Goal: Information Seeking & Learning: Find specific fact

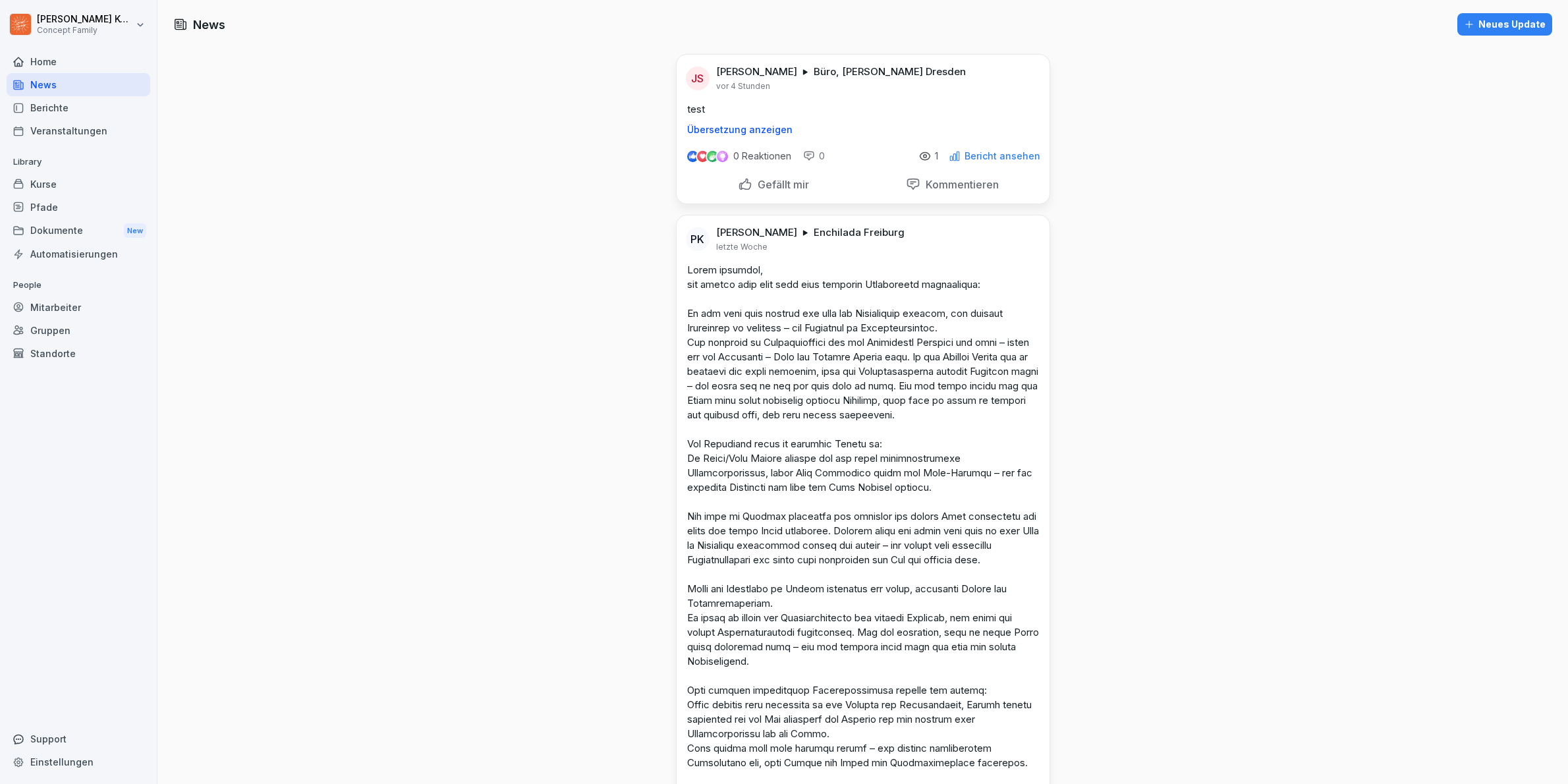
click at [71, 307] on div "Mitarbeiter" at bounding box center [78, 307] width 144 height 23
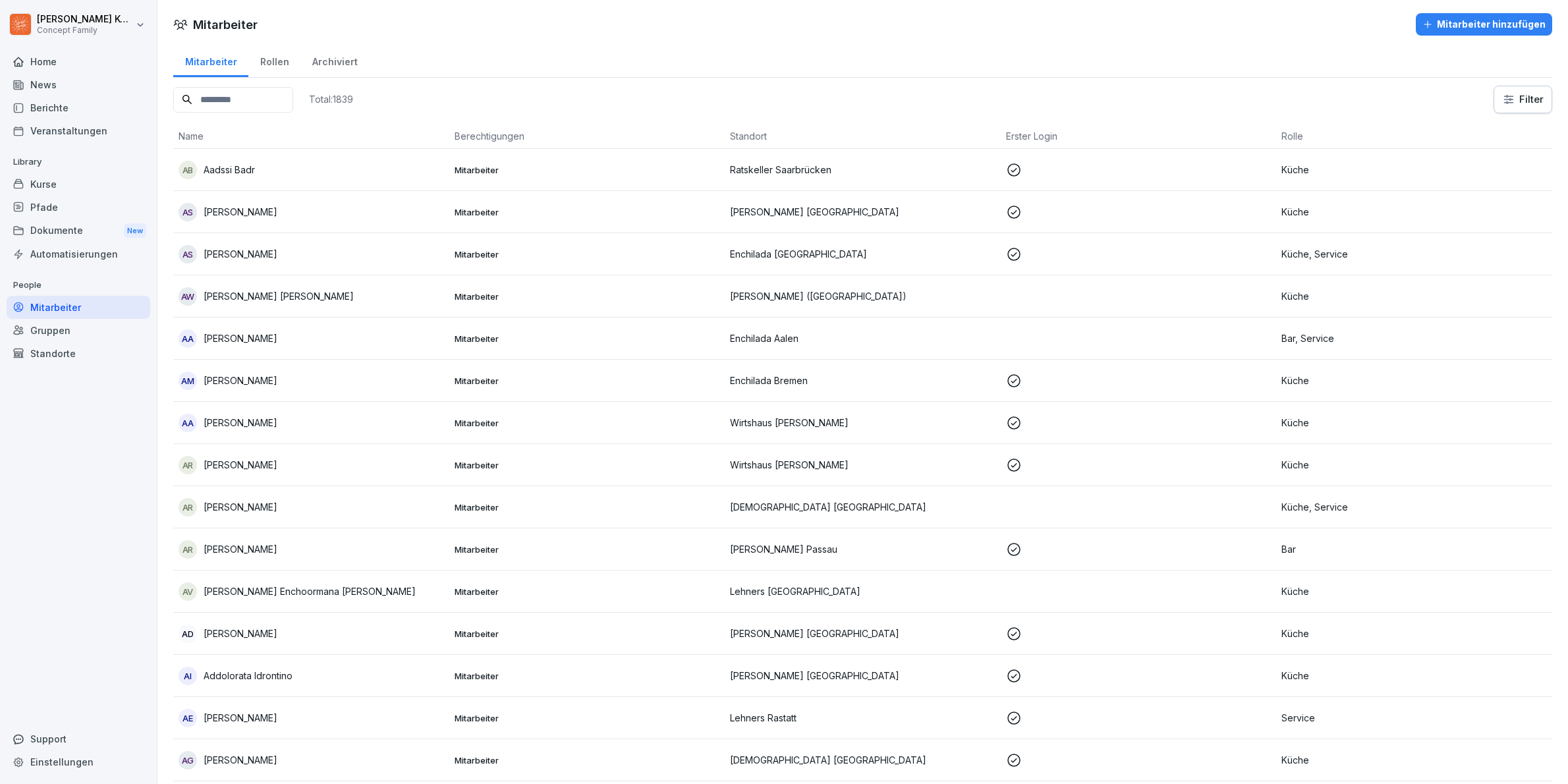
click at [239, 103] on input at bounding box center [233, 99] width 120 height 26
type input "*****"
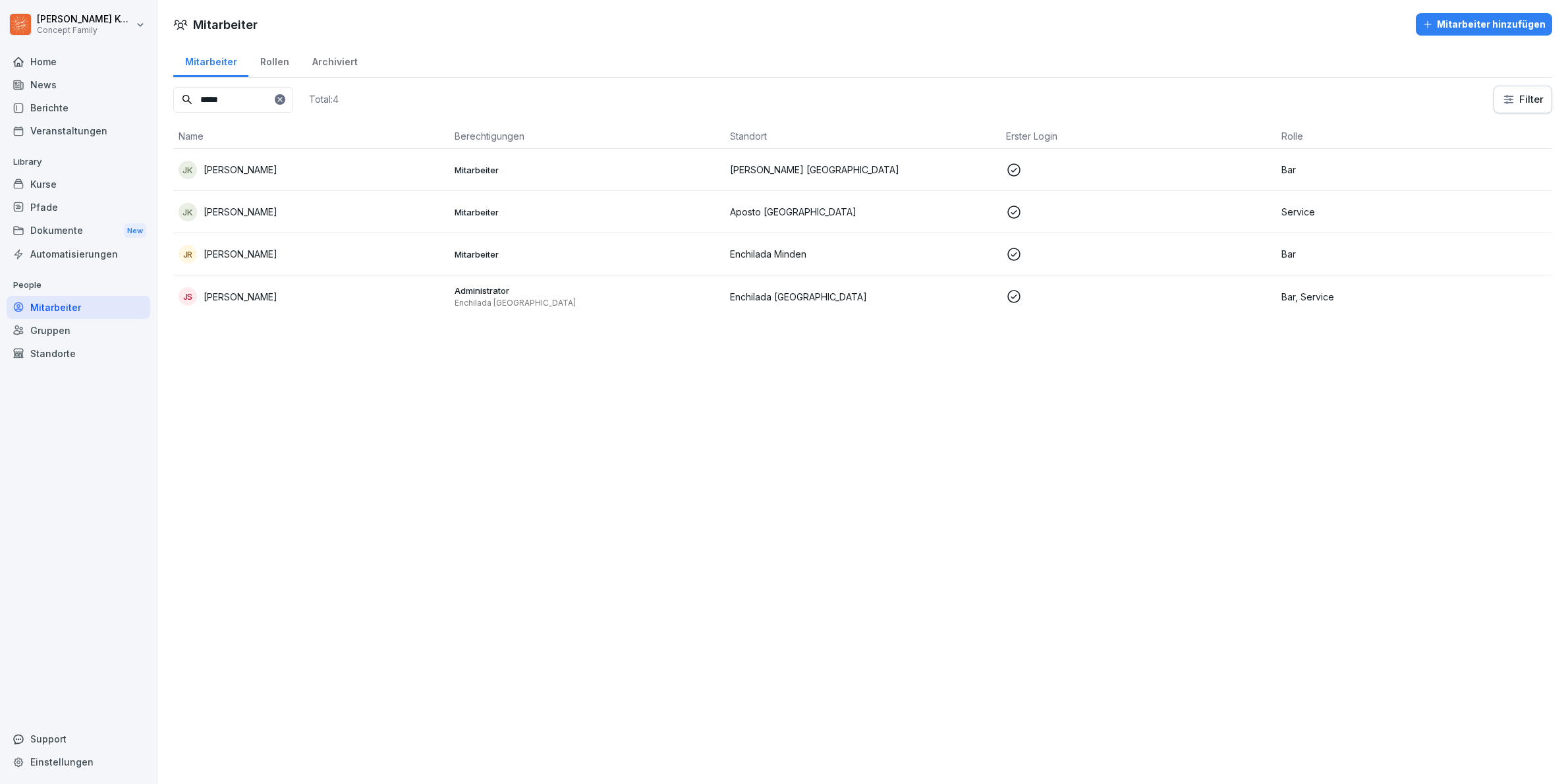
click at [319, 298] on div "JS [PERSON_NAME]" at bounding box center [311, 296] width 266 height 19
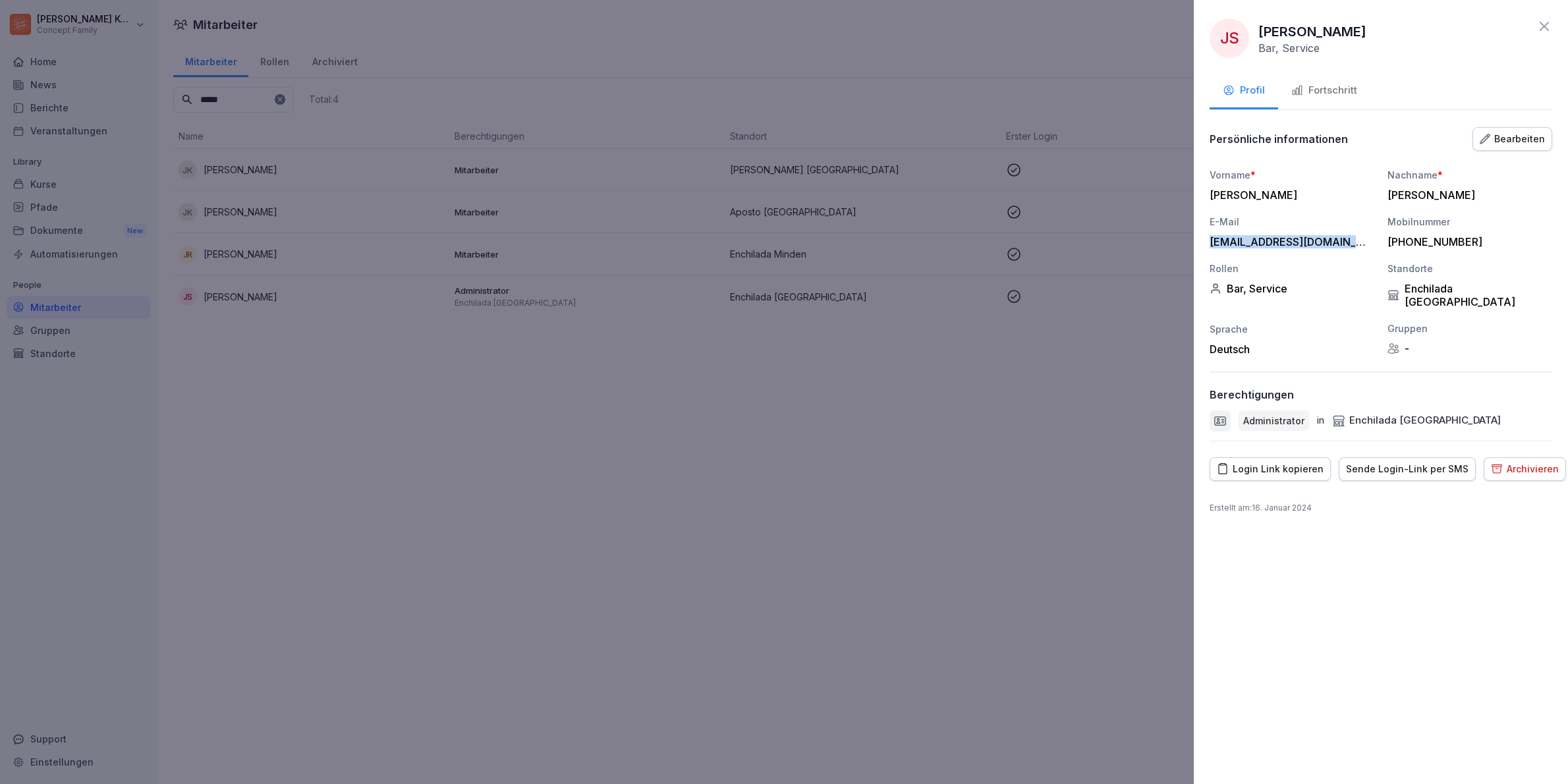
drag, startPoint x: 1354, startPoint y: 243, endPoint x: 1214, endPoint y: 229, distance: 140.7
click at [1214, 229] on div "E-Mail [EMAIL_ADDRESS][DOMAIN_NAME]" at bounding box center [1291, 232] width 164 height 33
copy div "[EMAIL_ADDRESS][DOMAIN_NAME]"
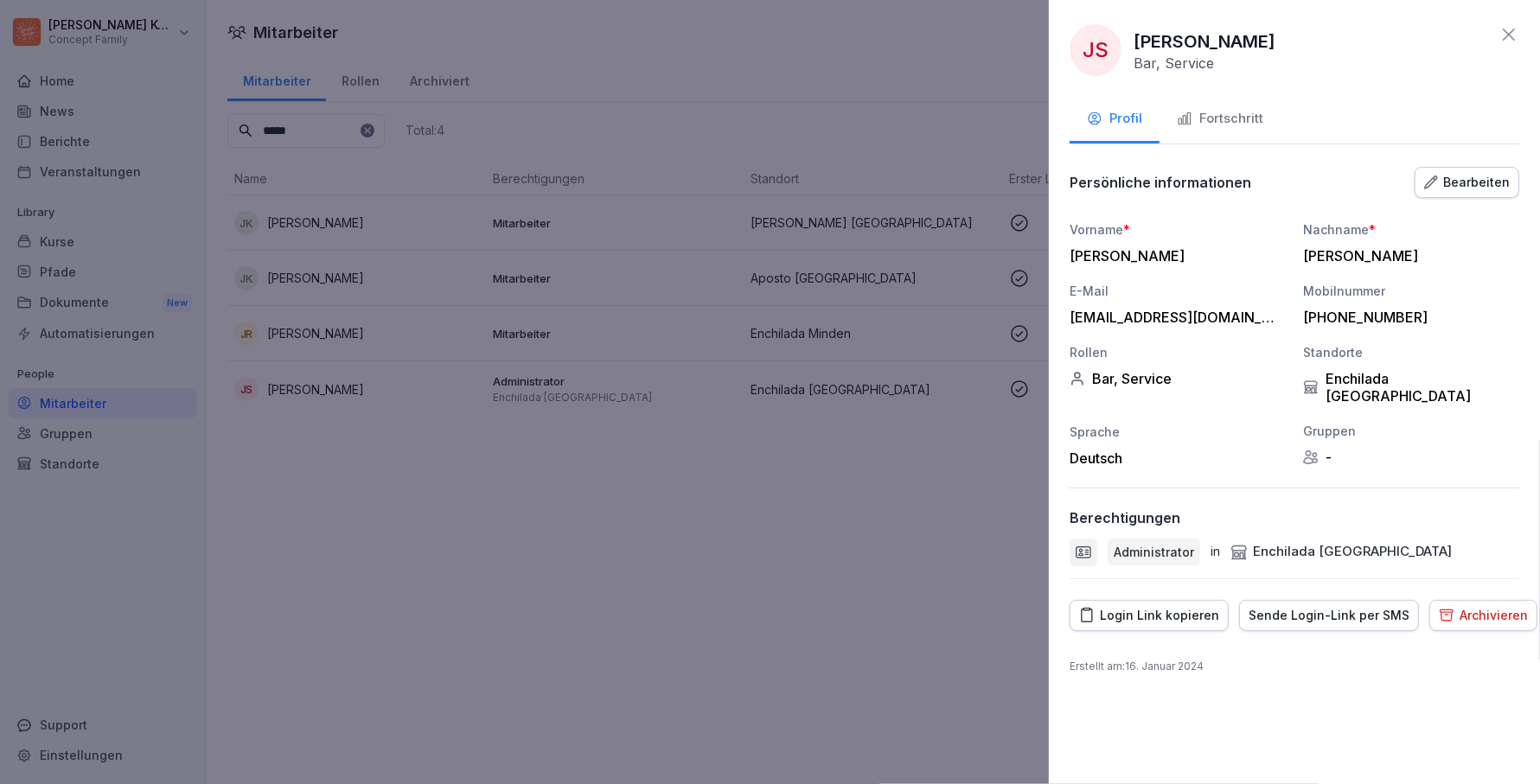
click at [93, 432] on div at bounding box center [770, 392] width 1540 height 784
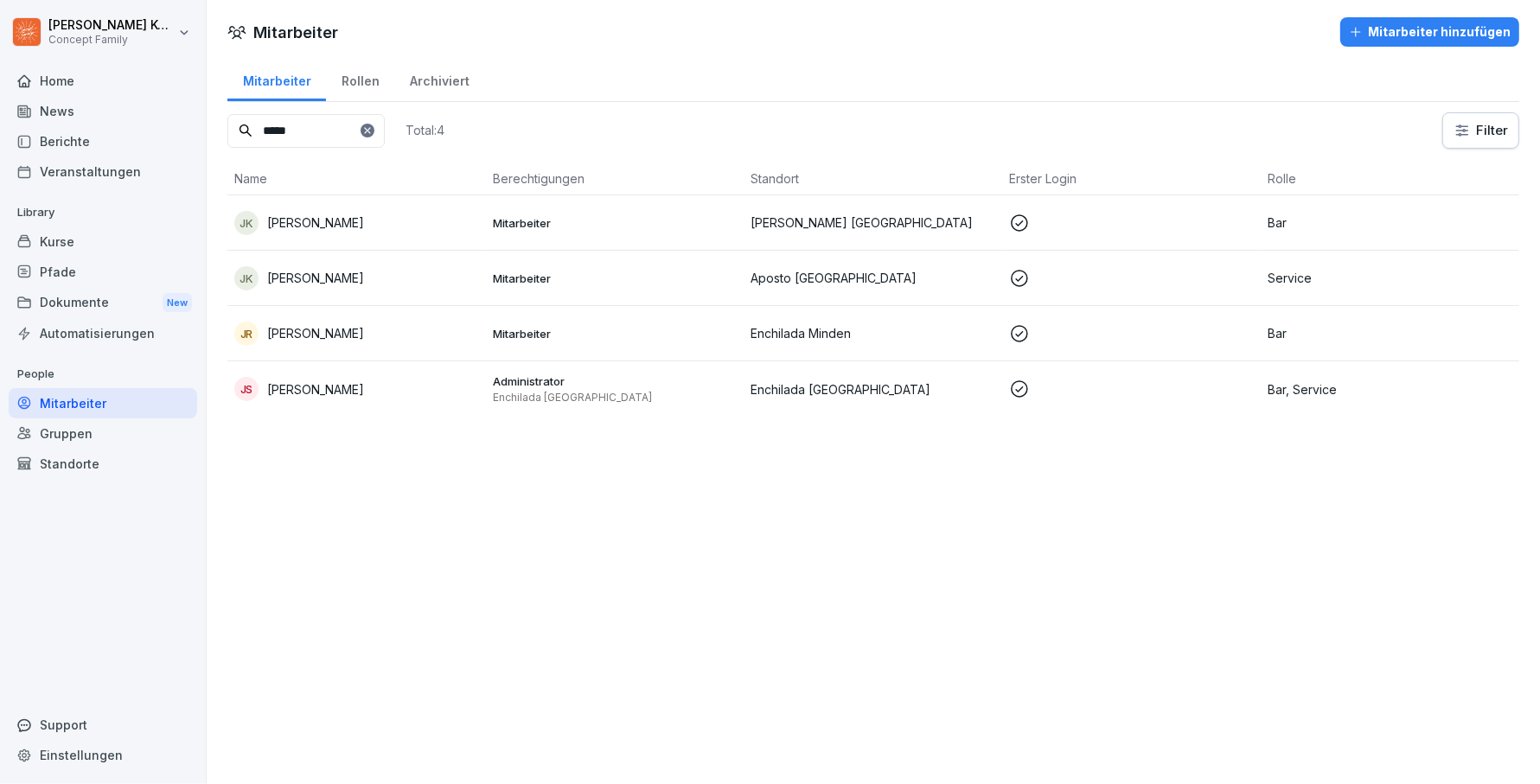
click at [69, 140] on div "Berichte" at bounding box center [102, 141] width 189 height 30
click at [56, 142] on div "Berichte" at bounding box center [102, 141] width 189 height 30
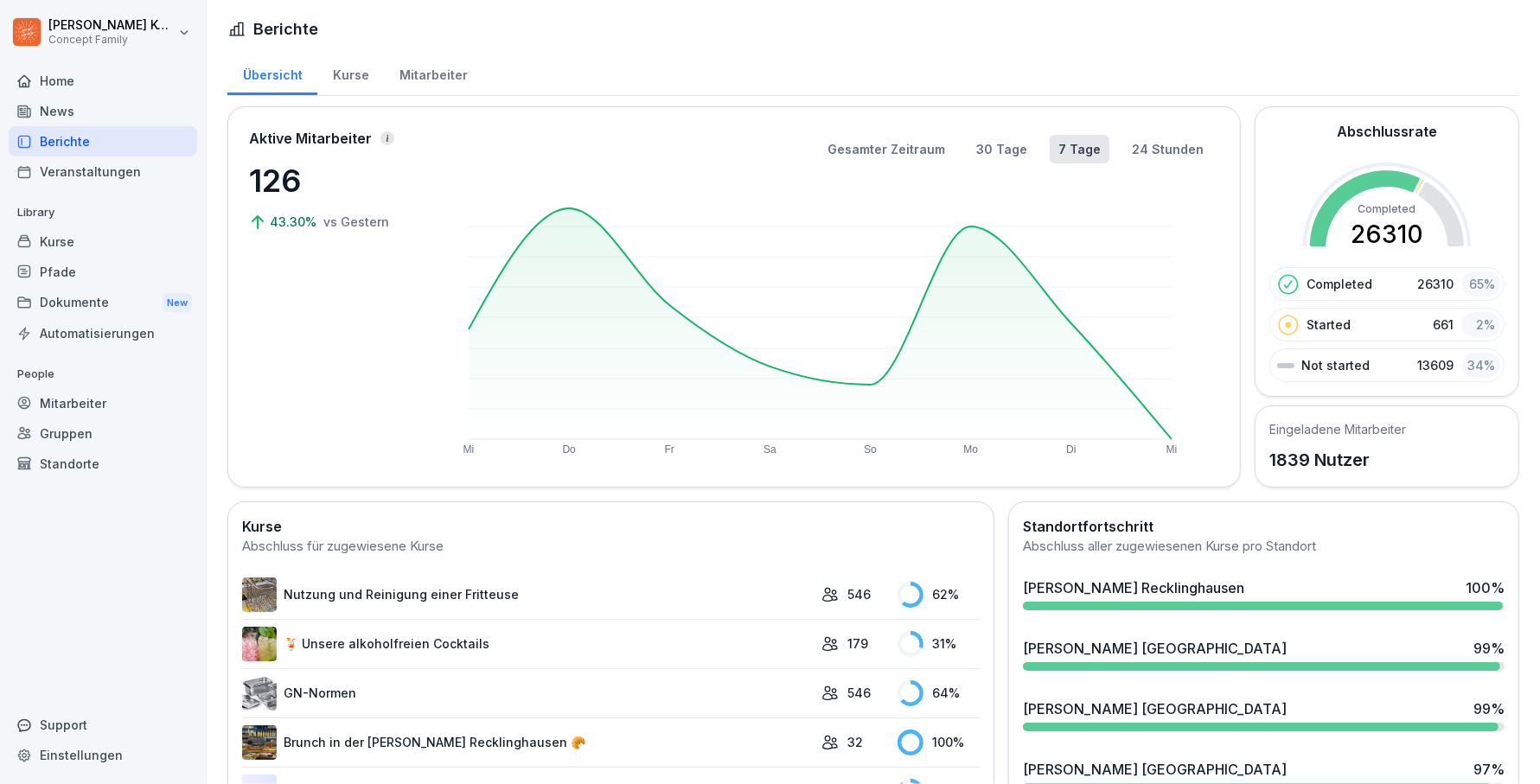
click at [56, 112] on div "News" at bounding box center [102, 110] width 189 height 30
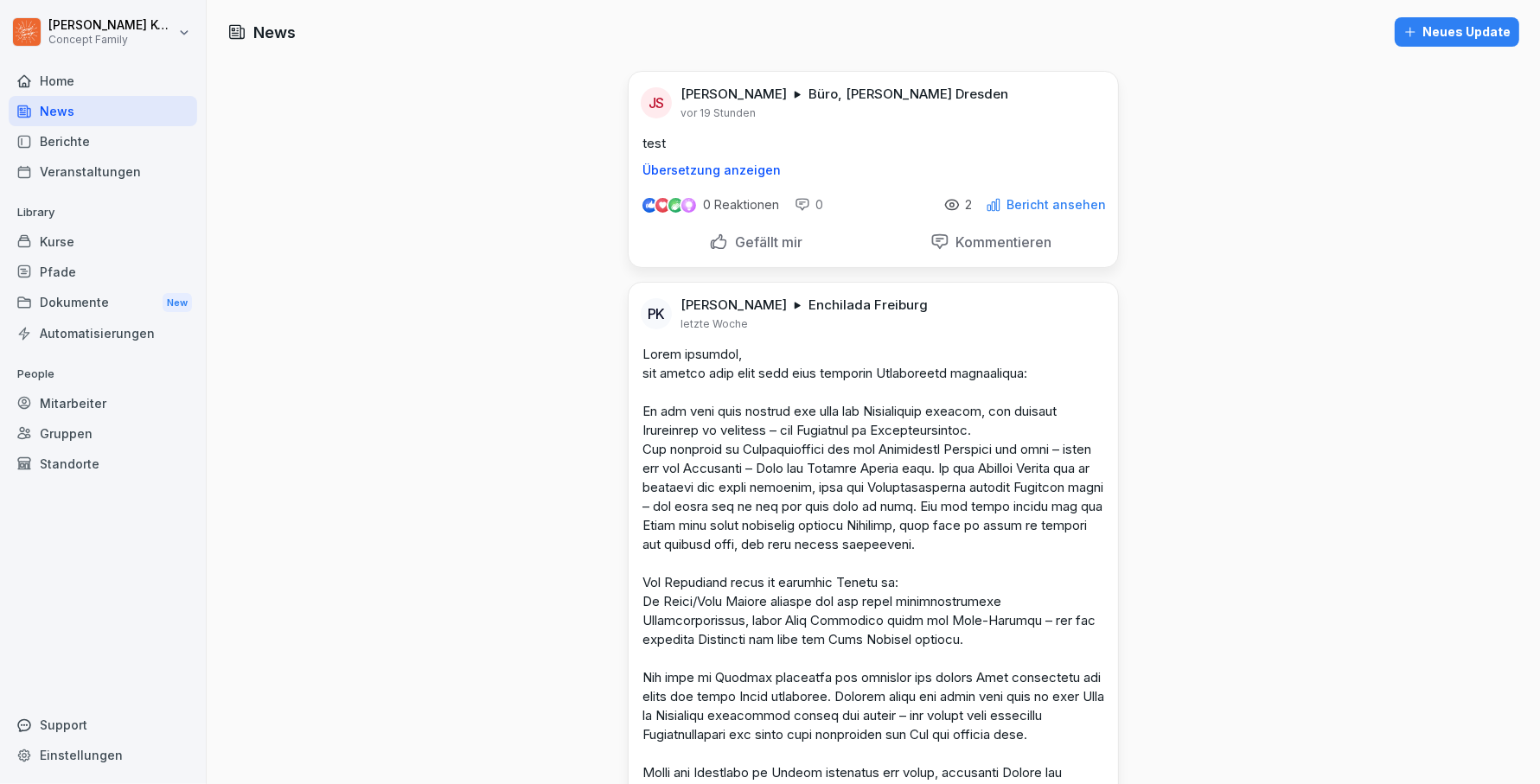
click at [1047, 204] on p "Bericht ansehen" at bounding box center [1056, 204] width 99 height 14
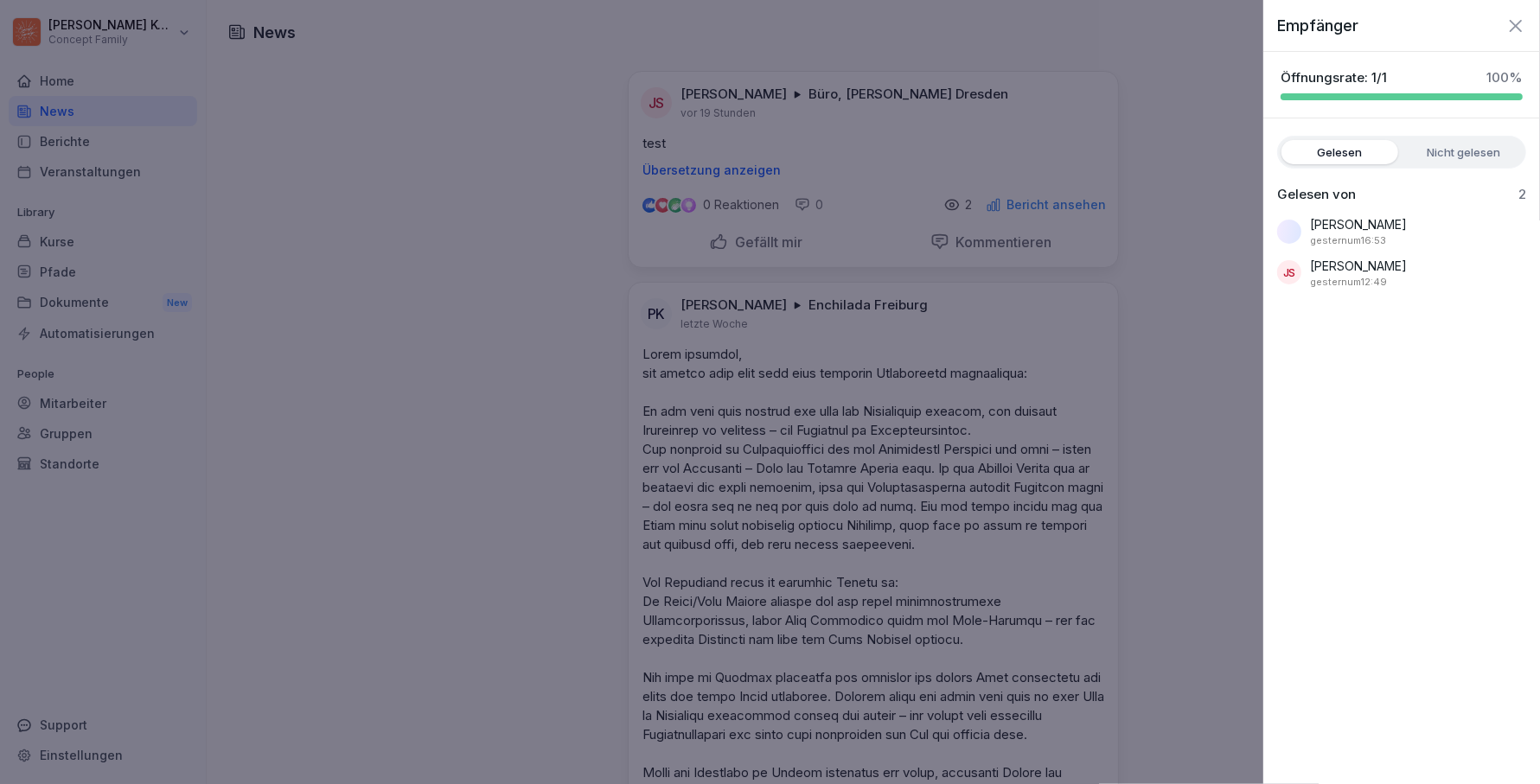
click at [1511, 25] on icon "button" at bounding box center [1515, 25] width 21 height 21
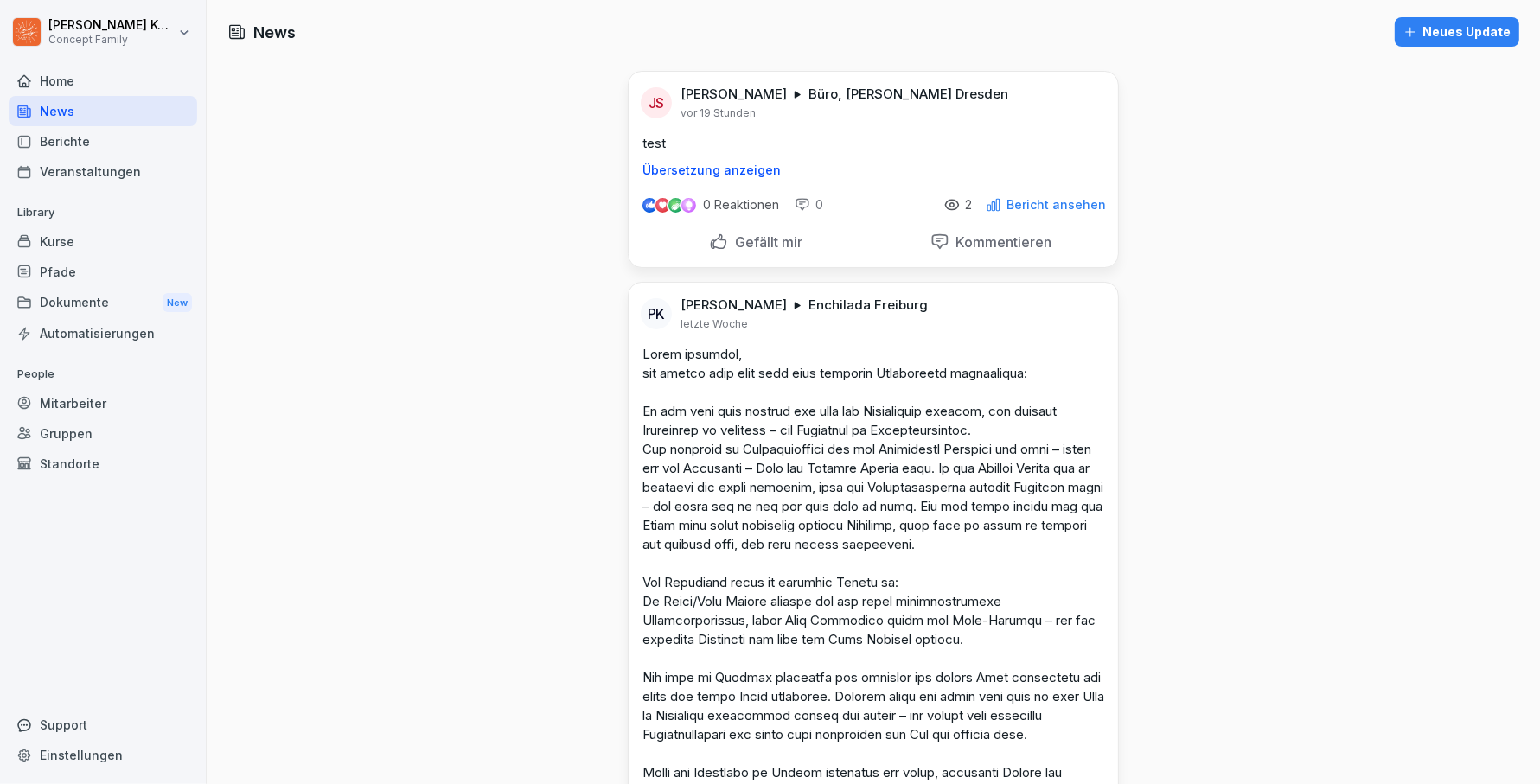
click at [1416, 37] on div "Neues Update" at bounding box center [1457, 32] width 107 height 19
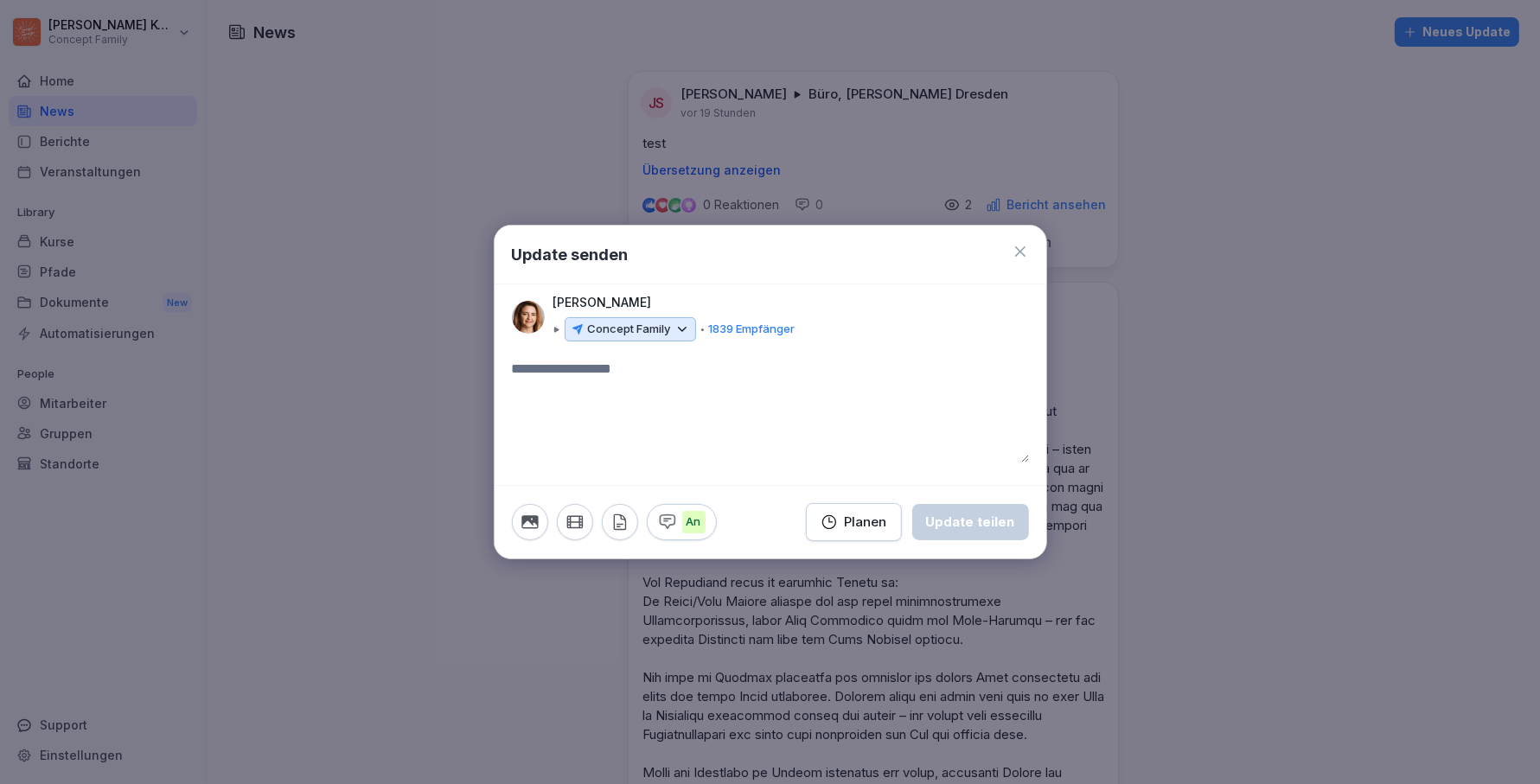
click at [682, 333] on icon at bounding box center [682, 329] width 15 height 15
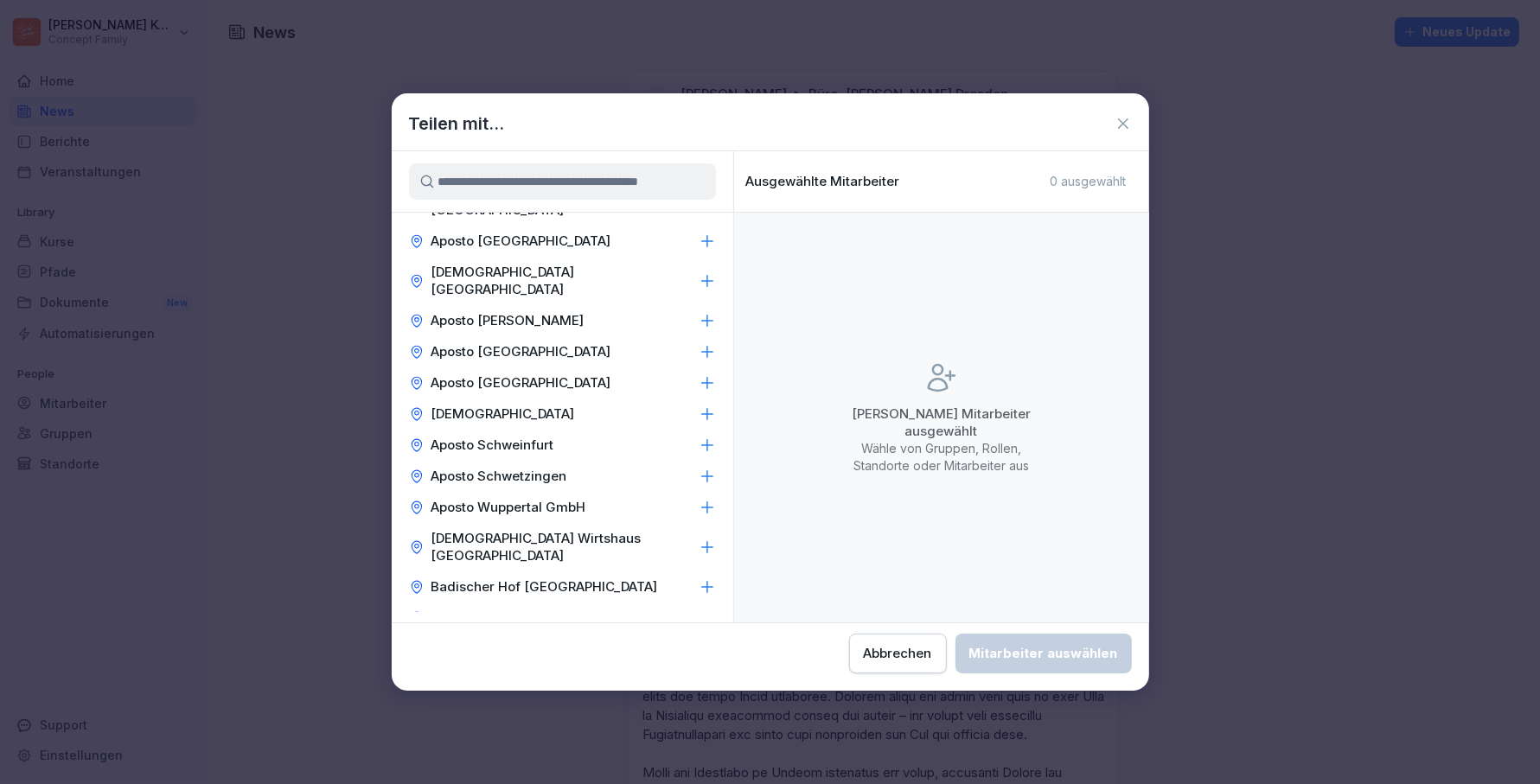
scroll to position [535, 0]
click at [526, 436] on p "Aposto Schweinfurt" at bounding box center [493, 444] width 123 height 17
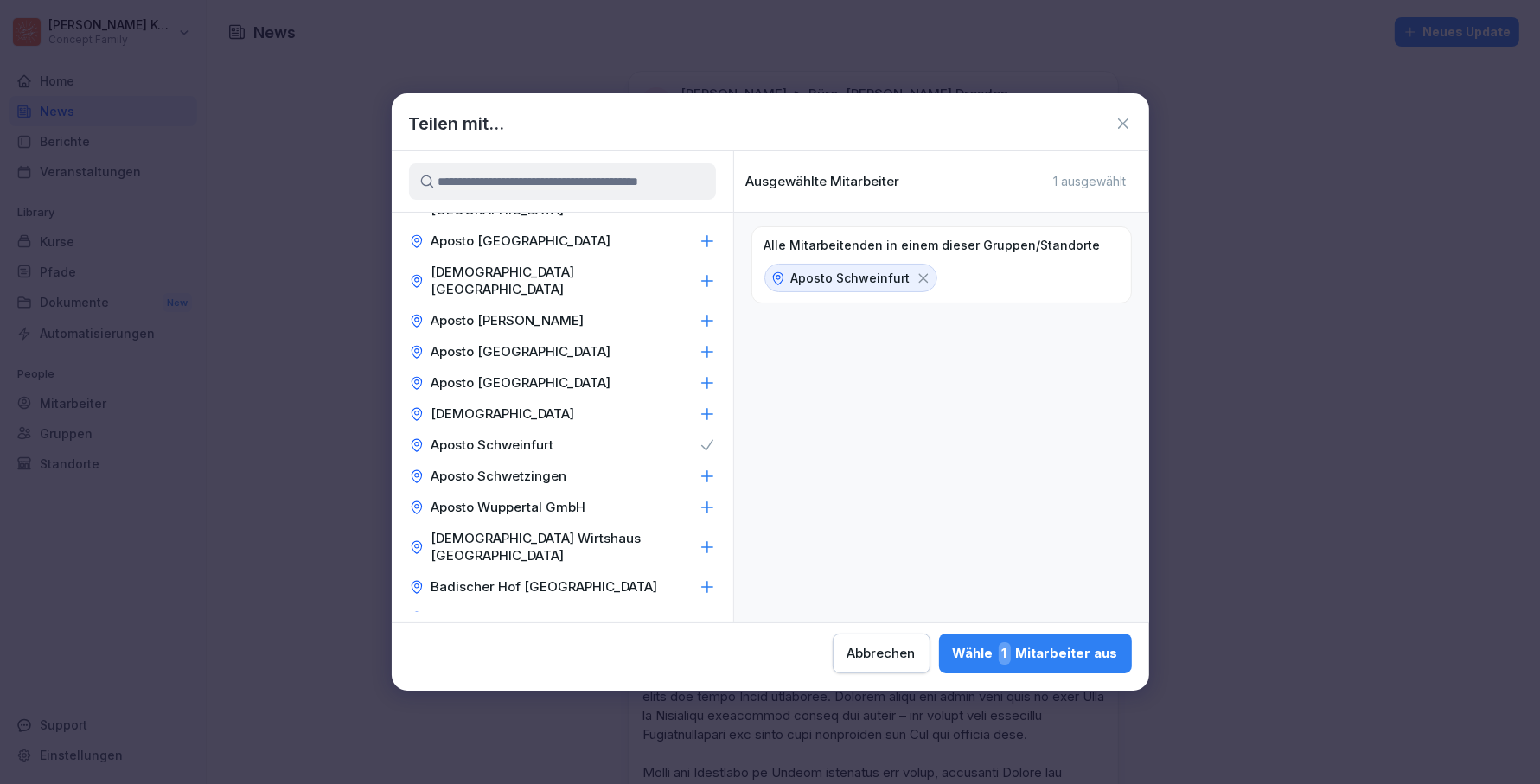
click at [1120, 123] on icon at bounding box center [1123, 123] width 10 height 10
